Goal: Information Seeking & Learning: Check status

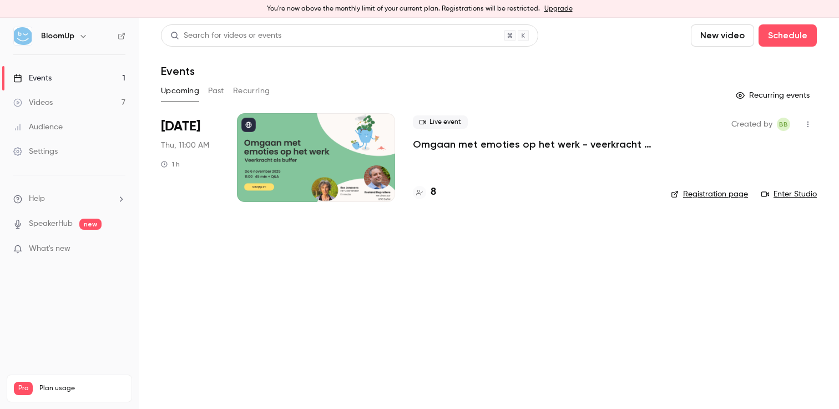
click at [215, 87] on button "Past" at bounding box center [216, 91] width 16 height 18
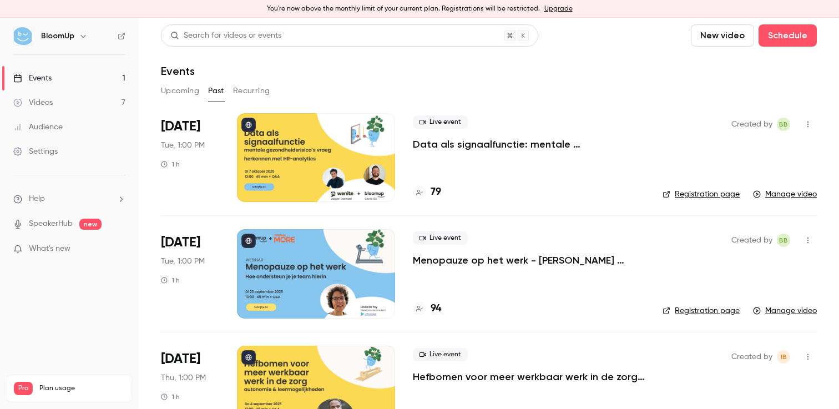
click at [467, 147] on p "Data als signaalfunctie: mentale gezondheidsrisico’s vroeg herkennen met HR-ana…" at bounding box center [529, 144] width 232 height 13
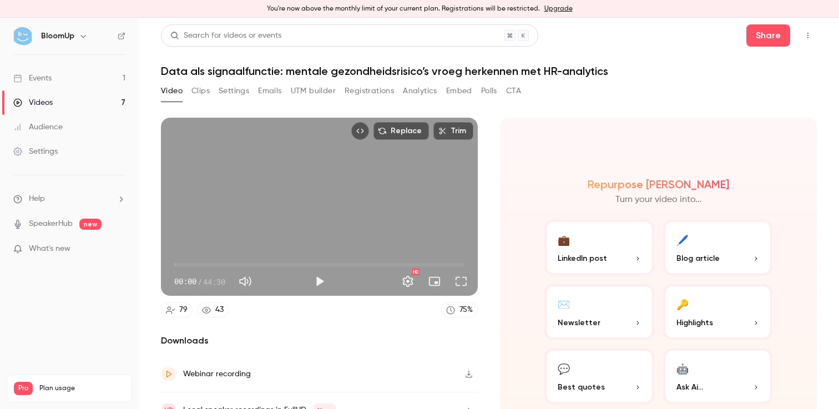
click at [365, 94] on button "Registrations" at bounding box center [369, 91] width 49 height 18
